Goal: Information Seeking & Learning: Learn about a topic

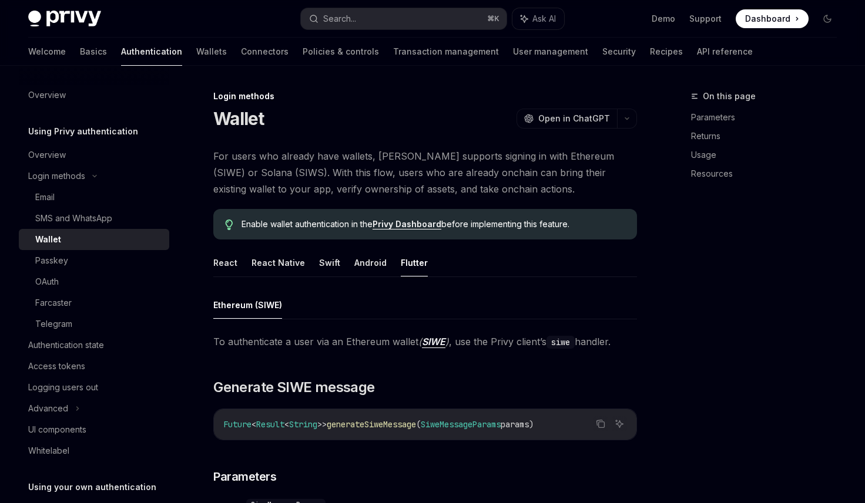
scroll to position [171, 0]
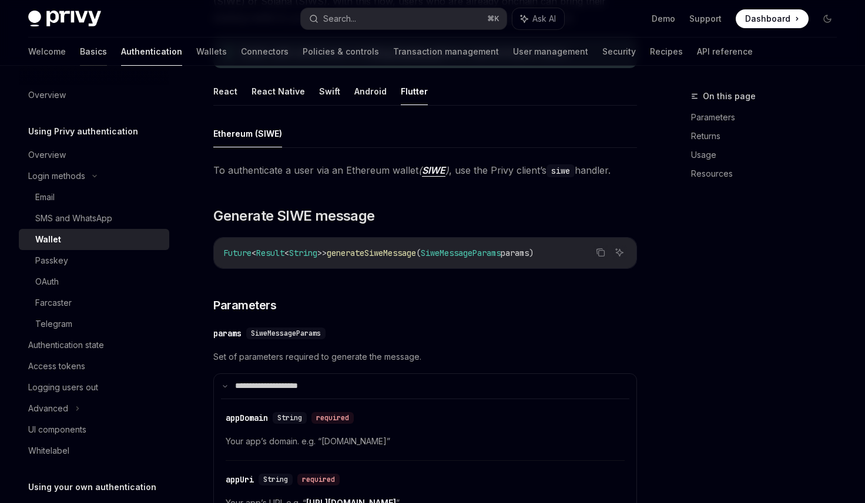
click at [80, 52] on link "Basics" at bounding box center [93, 52] width 27 height 28
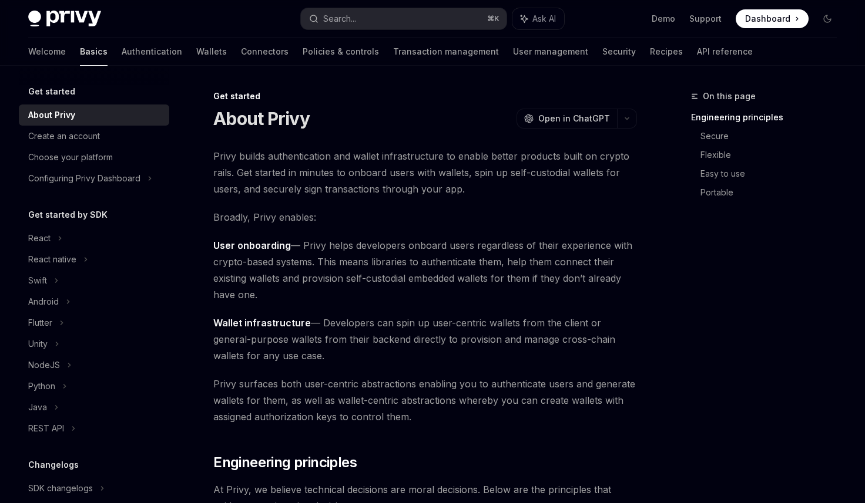
click at [80, 52] on link "Basics" at bounding box center [94, 52] width 28 height 28
click at [68, 138] on div "Create an account" at bounding box center [64, 136] width 72 height 14
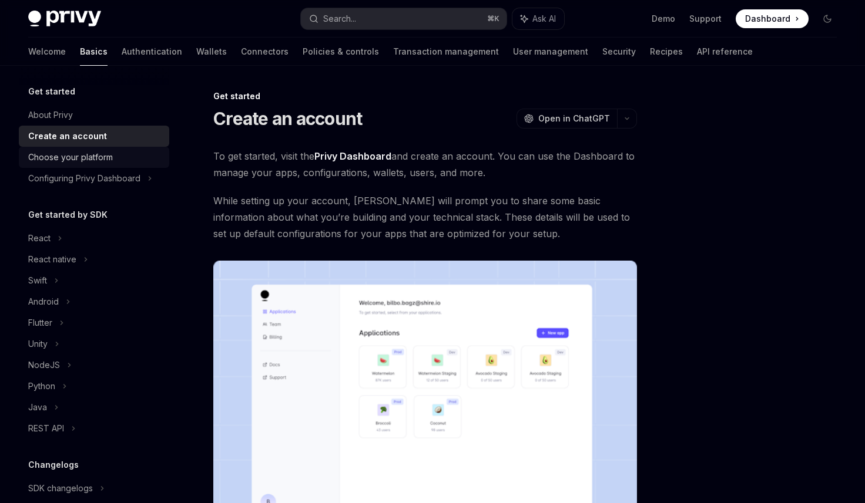
click at [83, 156] on div "Choose your platform" at bounding box center [70, 157] width 85 height 14
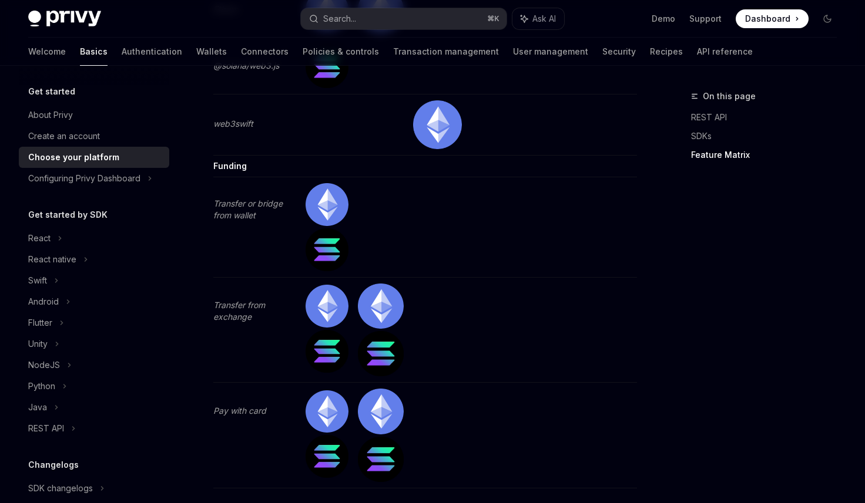
scroll to position [3628, 0]
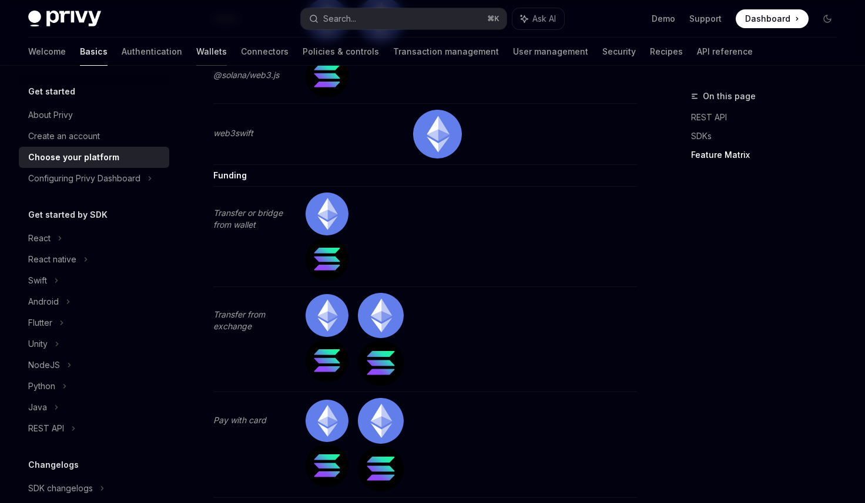
click at [196, 53] on link "Wallets" at bounding box center [211, 52] width 31 height 28
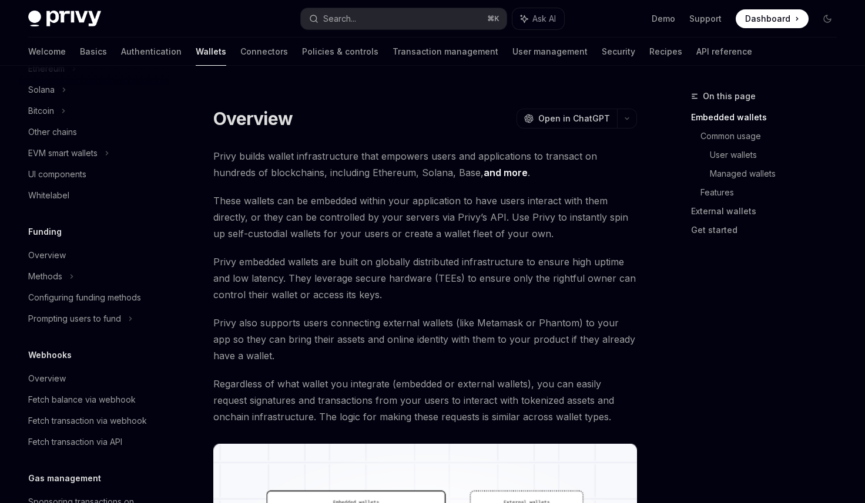
scroll to position [334, 0]
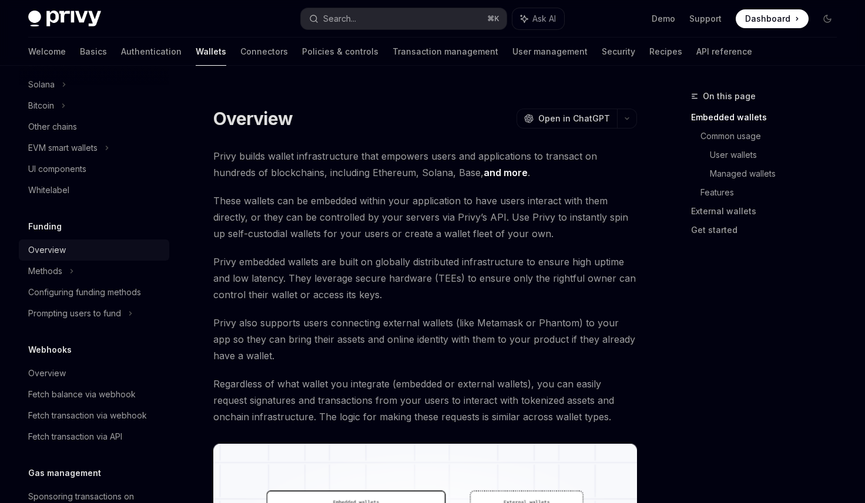
click at [61, 252] on div "Overview" at bounding box center [47, 250] width 38 height 14
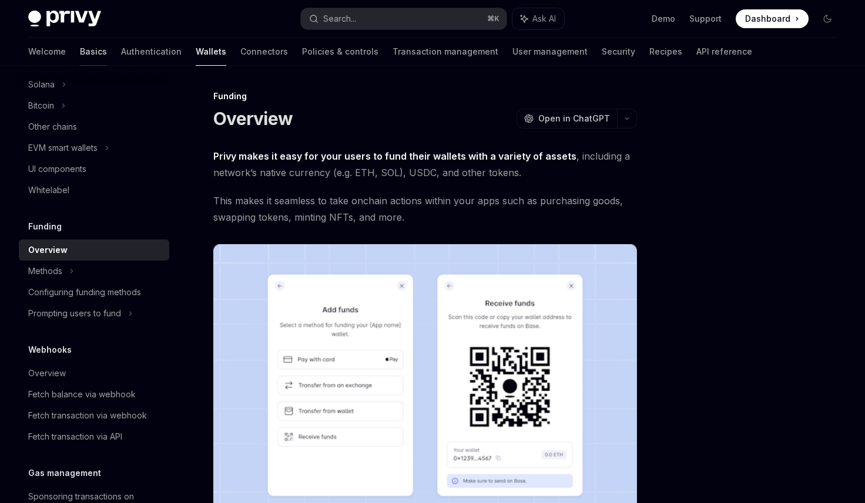
click at [80, 54] on link "Basics" at bounding box center [93, 52] width 27 height 28
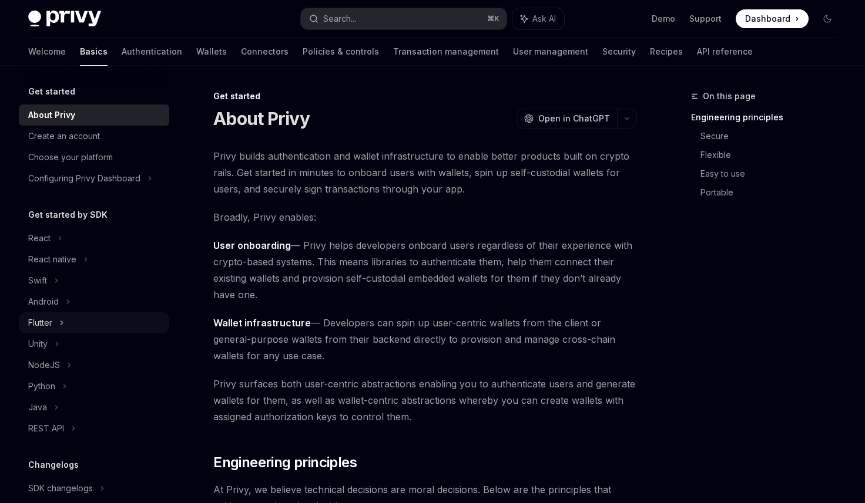
click at [75, 321] on div "Flutter" at bounding box center [94, 322] width 150 height 21
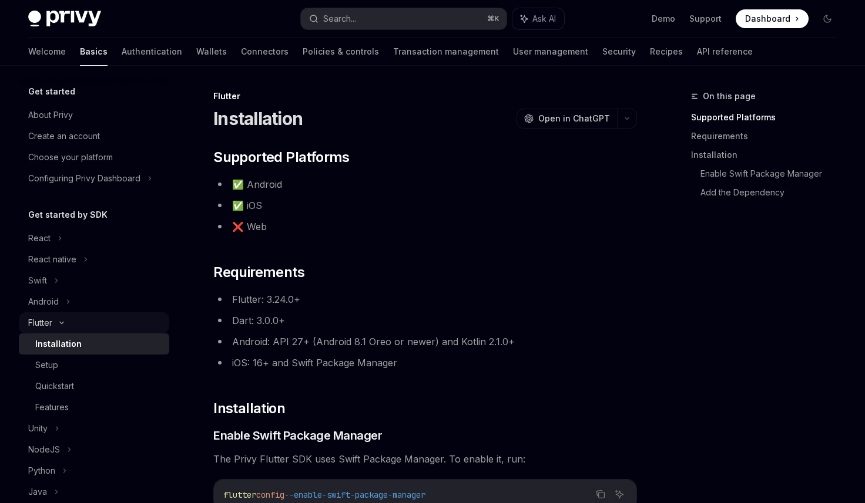
click at [60, 322] on icon at bounding box center [62, 323] width 4 height 2
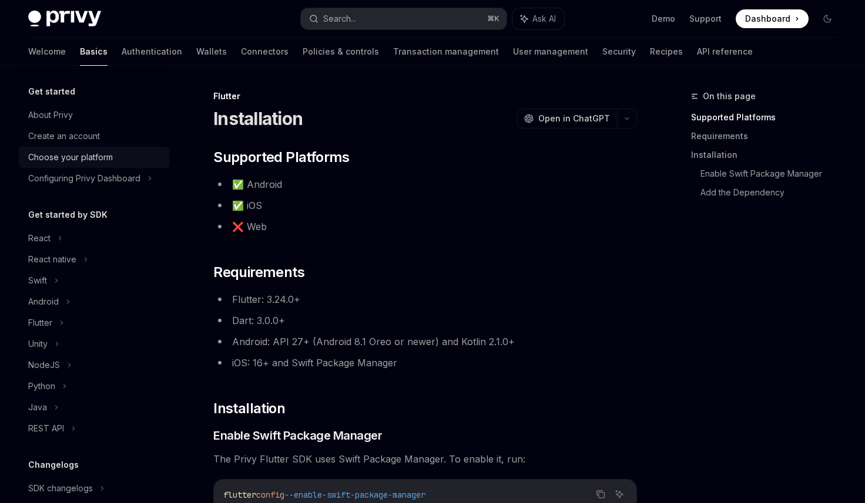
click at [70, 152] on div "Choose your platform" at bounding box center [70, 157] width 85 height 14
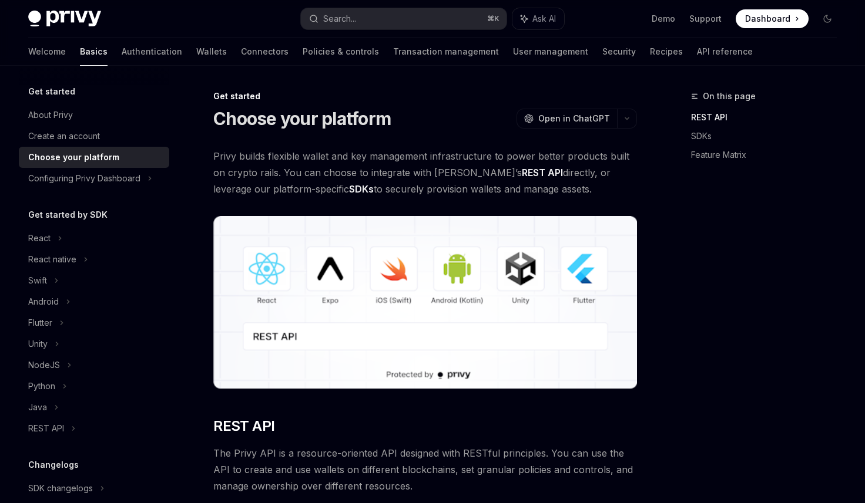
type textarea "*"
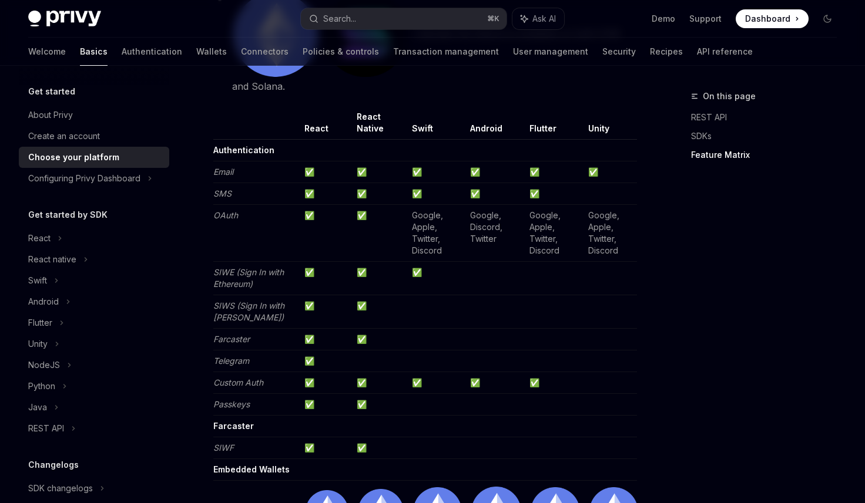
scroll to position [1374, 0]
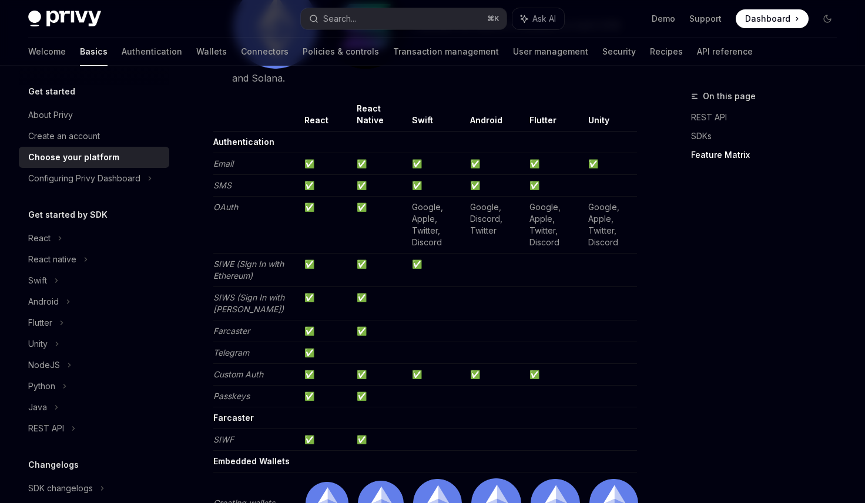
click at [218, 399] on em "Passkeys" at bounding box center [231, 396] width 36 height 10
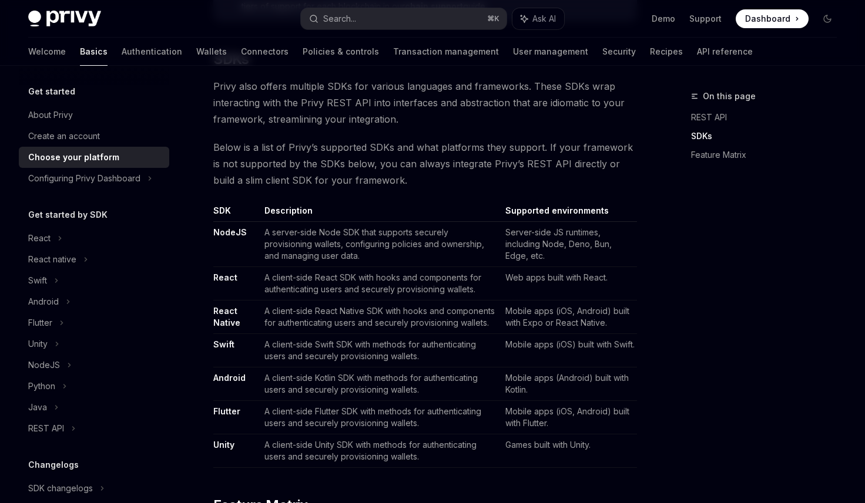
scroll to position [568, 0]
